Goal: Task Accomplishment & Management: Manage account settings

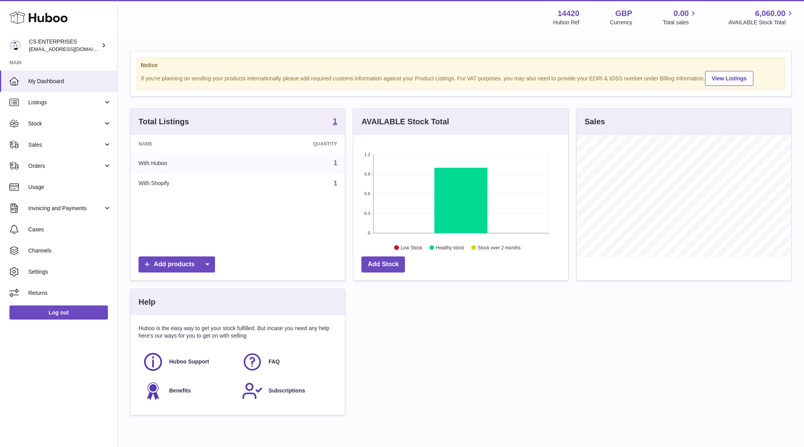
scroll to position [122, 214]
click at [51, 265] on link "Settings" at bounding box center [58, 271] width 117 height 21
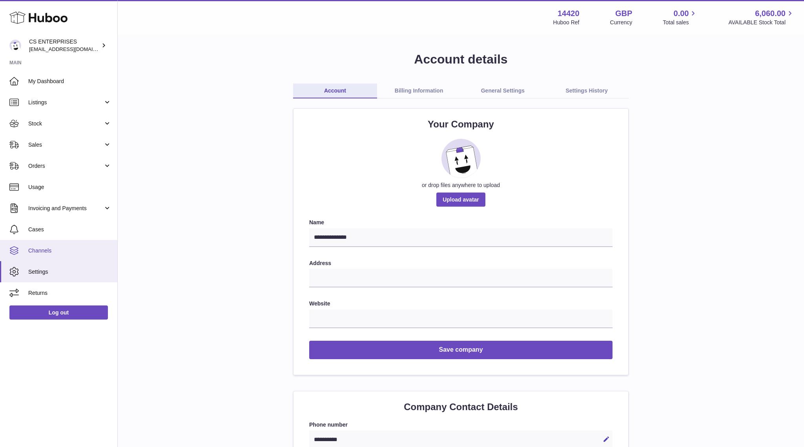
click at [42, 249] on span "Channels" at bounding box center [69, 250] width 83 height 7
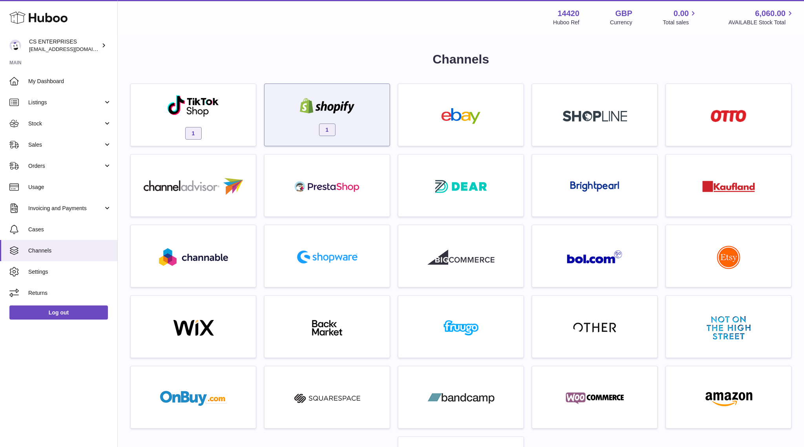
click at [362, 123] on div "1" at bounding box center [326, 117] width 117 height 50
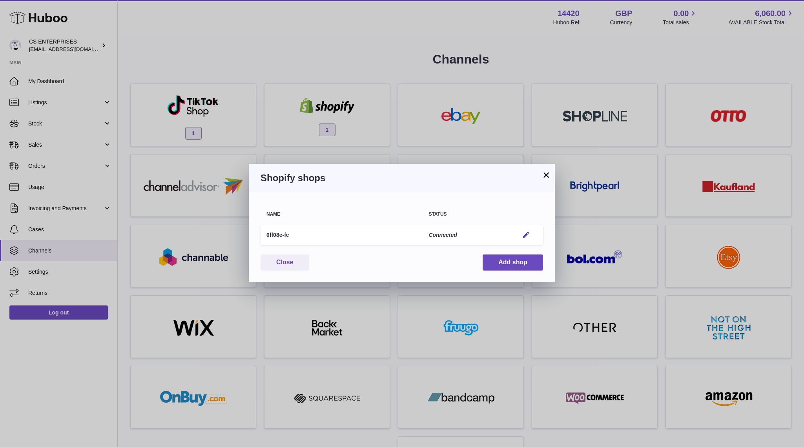
click at [546, 175] on button "×" at bounding box center [545, 174] width 9 height 9
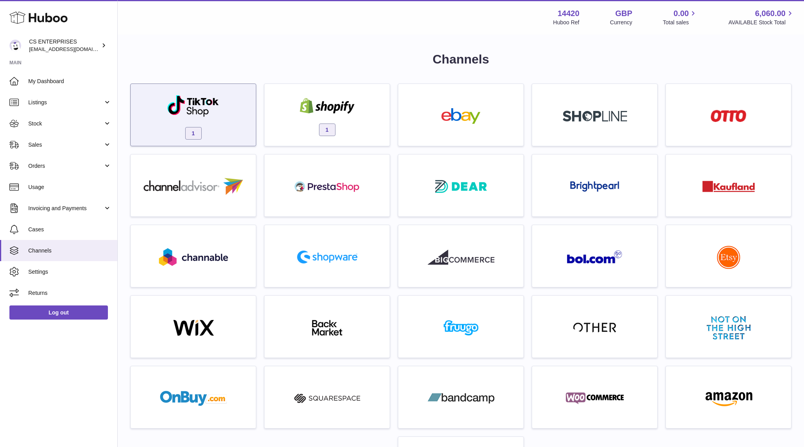
click at [218, 118] on div at bounding box center [193, 107] width 53 height 25
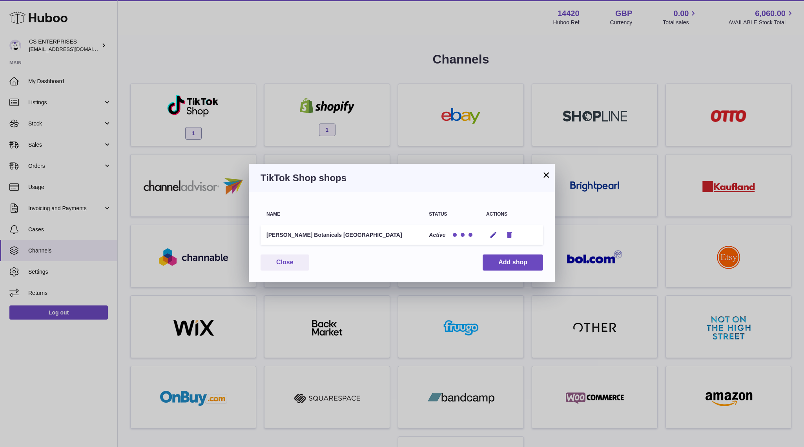
click at [511, 235] on icon "button" at bounding box center [509, 235] width 8 height 8
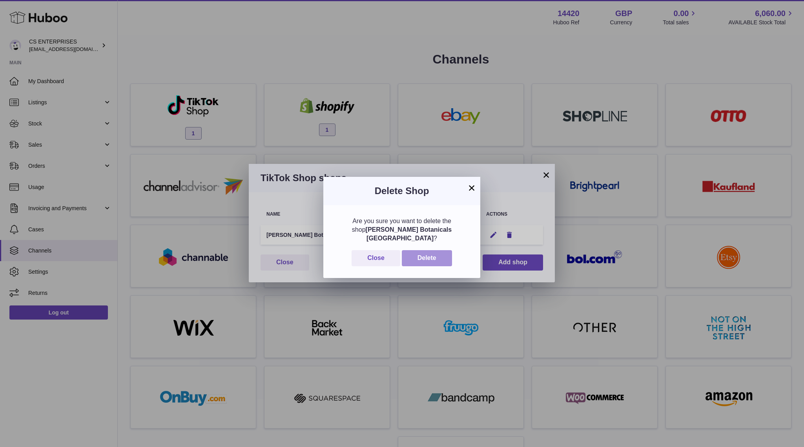
click at [440, 250] on button "Delete" at bounding box center [427, 258] width 50 height 16
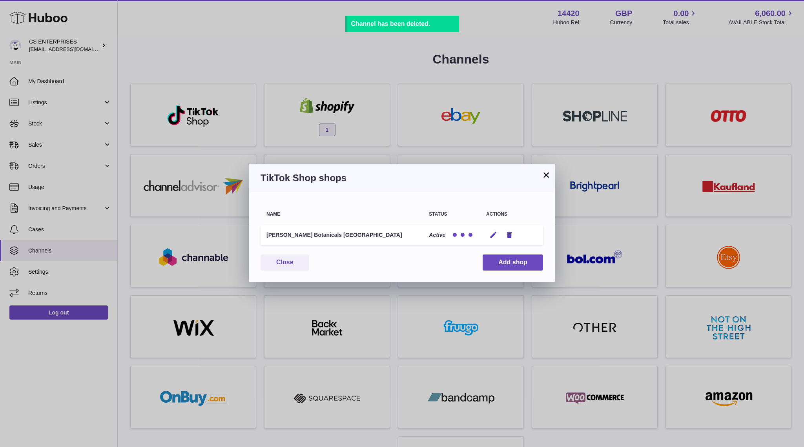
click at [547, 177] on button "×" at bounding box center [545, 174] width 9 height 9
